Goal: Task Accomplishment & Management: Manage account settings

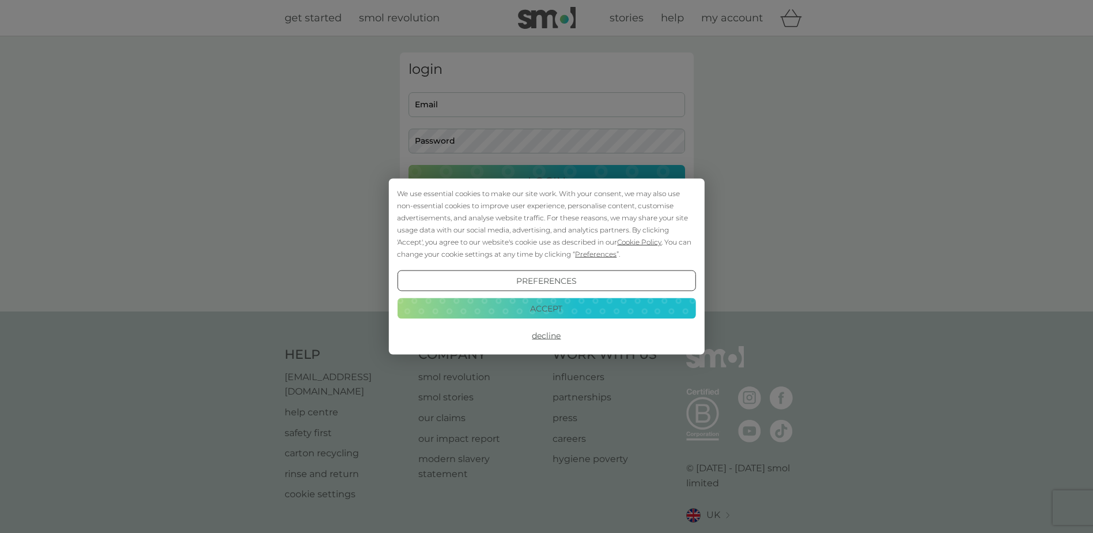
click at [646, 303] on button "Accept" at bounding box center [546, 307] width 299 height 21
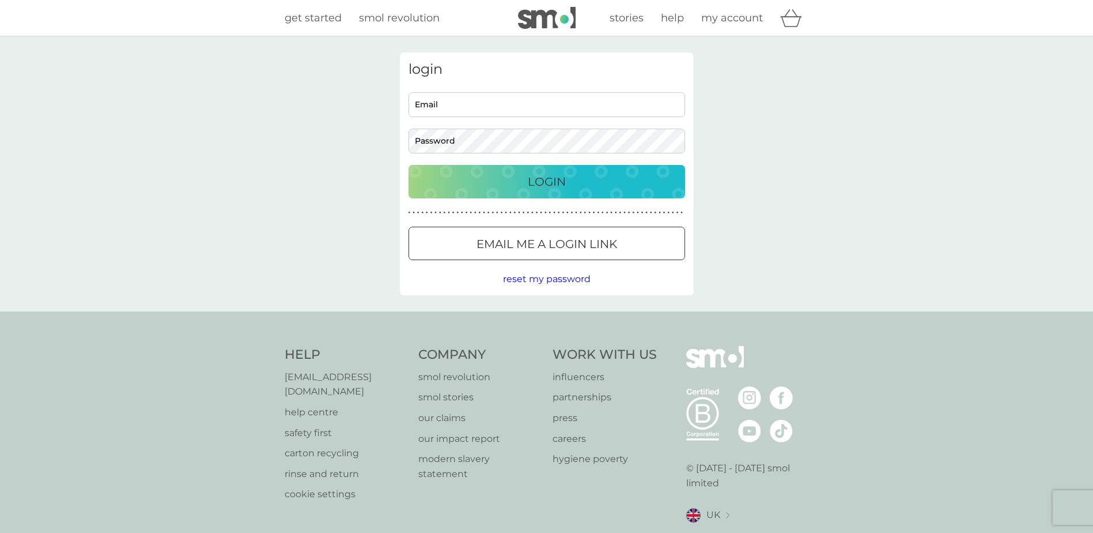
click at [498, 104] on input "Email" at bounding box center [547, 104] width 277 height 25
click at [538, 104] on input "[PERSON_NAME][EMAIL_ADDRESS][DOMAIN_NAME]" at bounding box center [547, 104] width 277 height 25
type input "b"
click at [444, 104] on input "Email" at bounding box center [547, 104] width 277 height 25
click at [759, 122] on div "login Email Password Login ● ● ● ● ● ● ● ● ● ● ● ● ● ● ● ● ● ● ● ● ● ● ● ● ● ● …" at bounding box center [546, 173] width 1093 height 275
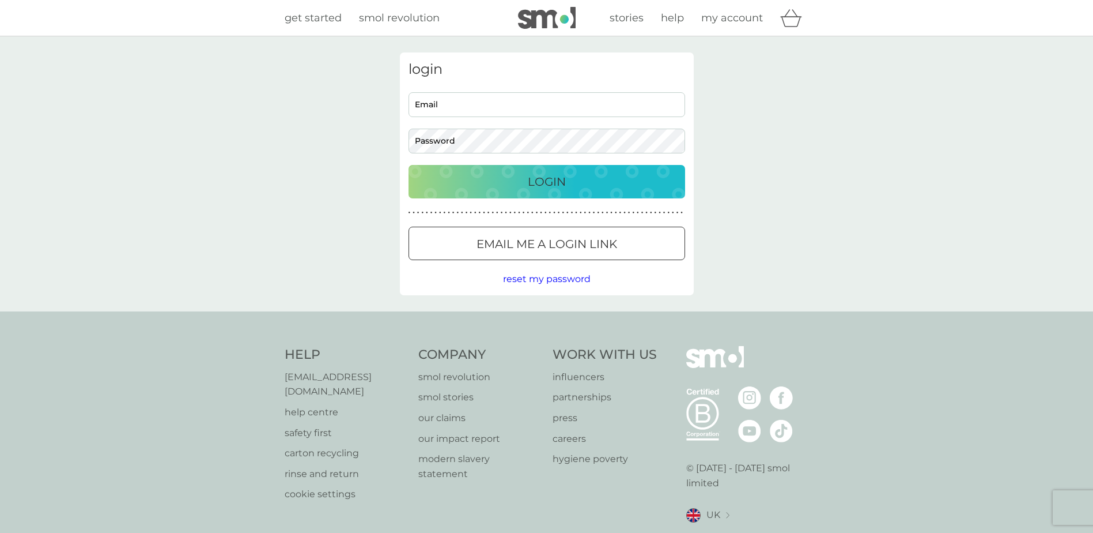
click at [620, 103] on input "Email" at bounding box center [547, 104] width 277 height 25
click at [783, 120] on div "login Email Password Login ● ● ● ● ● ● ● ● ● ● ● ● ● ● ● ● ● ● ● ● ● ● ● ● ● ● …" at bounding box center [546, 173] width 1093 height 275
click at [433, 105] on input "Email" at bounding box center [547, 104] width 277 height 25
type input "[EMAIL_ADDRESS][DOMAIN_NAME]"
click at [531, 107] on input "[EMAIL_ADDRESS][DOMAIN_NAME]" at bounding box center [547, 104] width 277 height 25
